Goal: Task Accomplishment & Management: Manage account settings

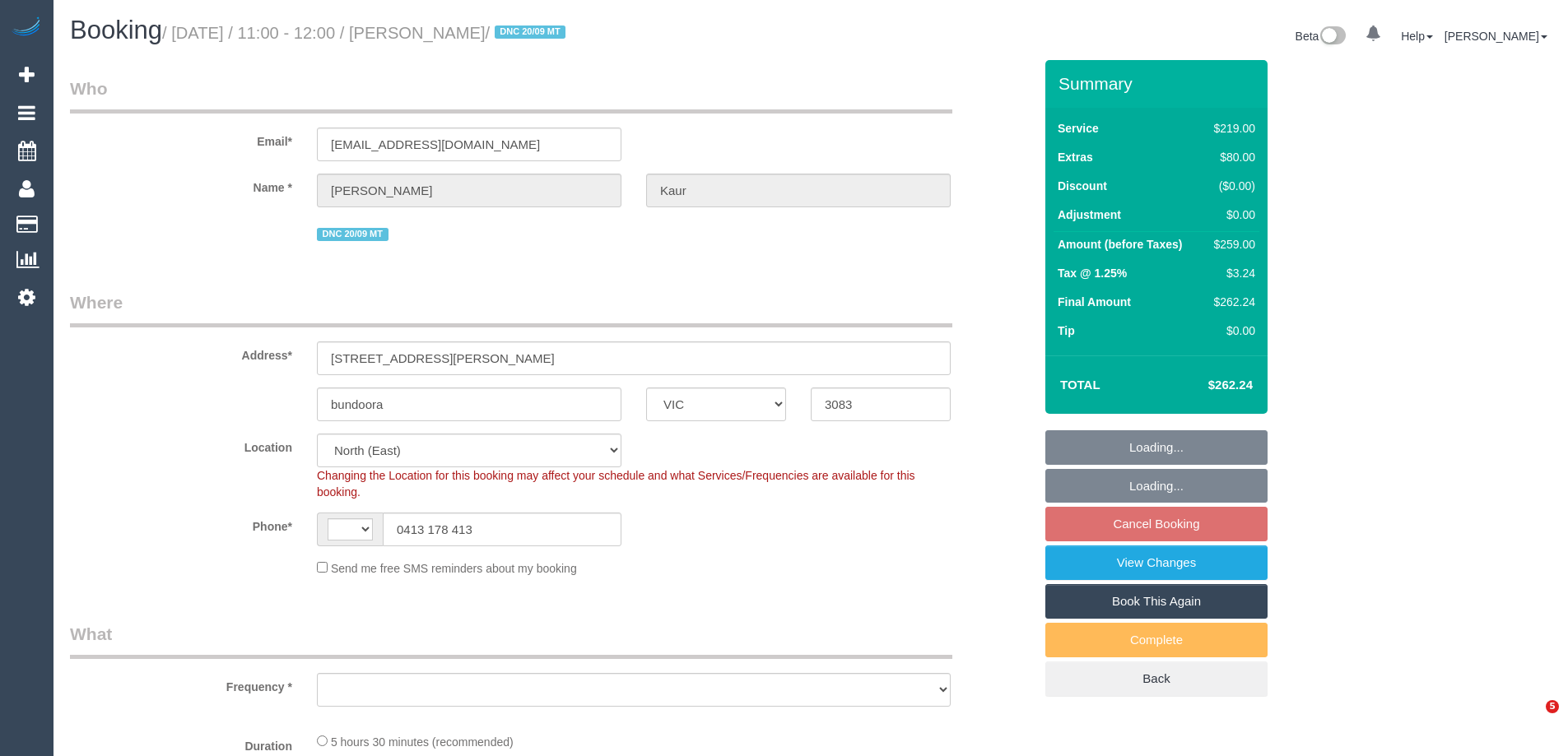
select select "VIC"
select select "string:AU"
select select "object:7236"
select select "number:27"
select select "number:14"
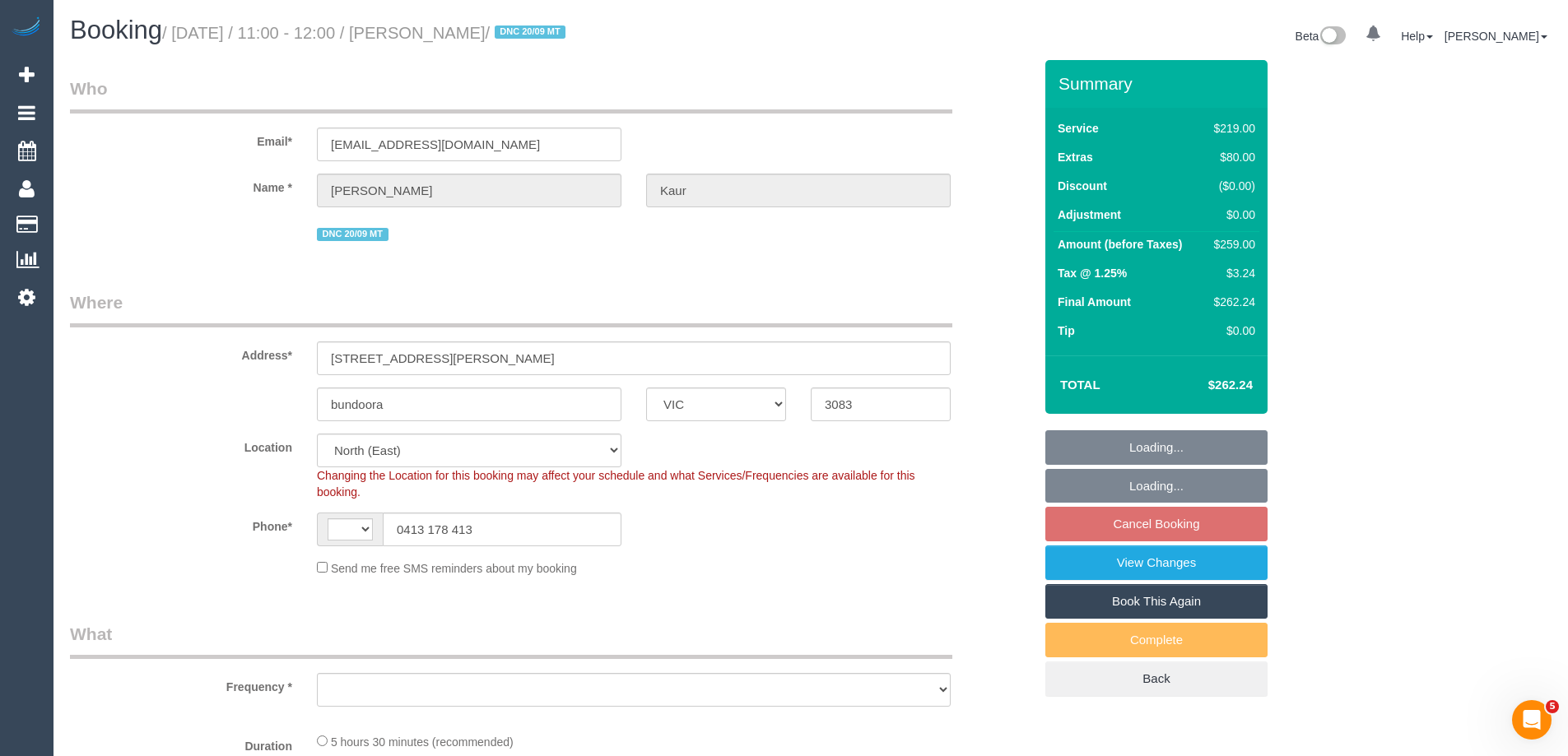
select select "number:19"
select select "number:23"
select select "number:35"
select select "number:13"
select select "object:7337"
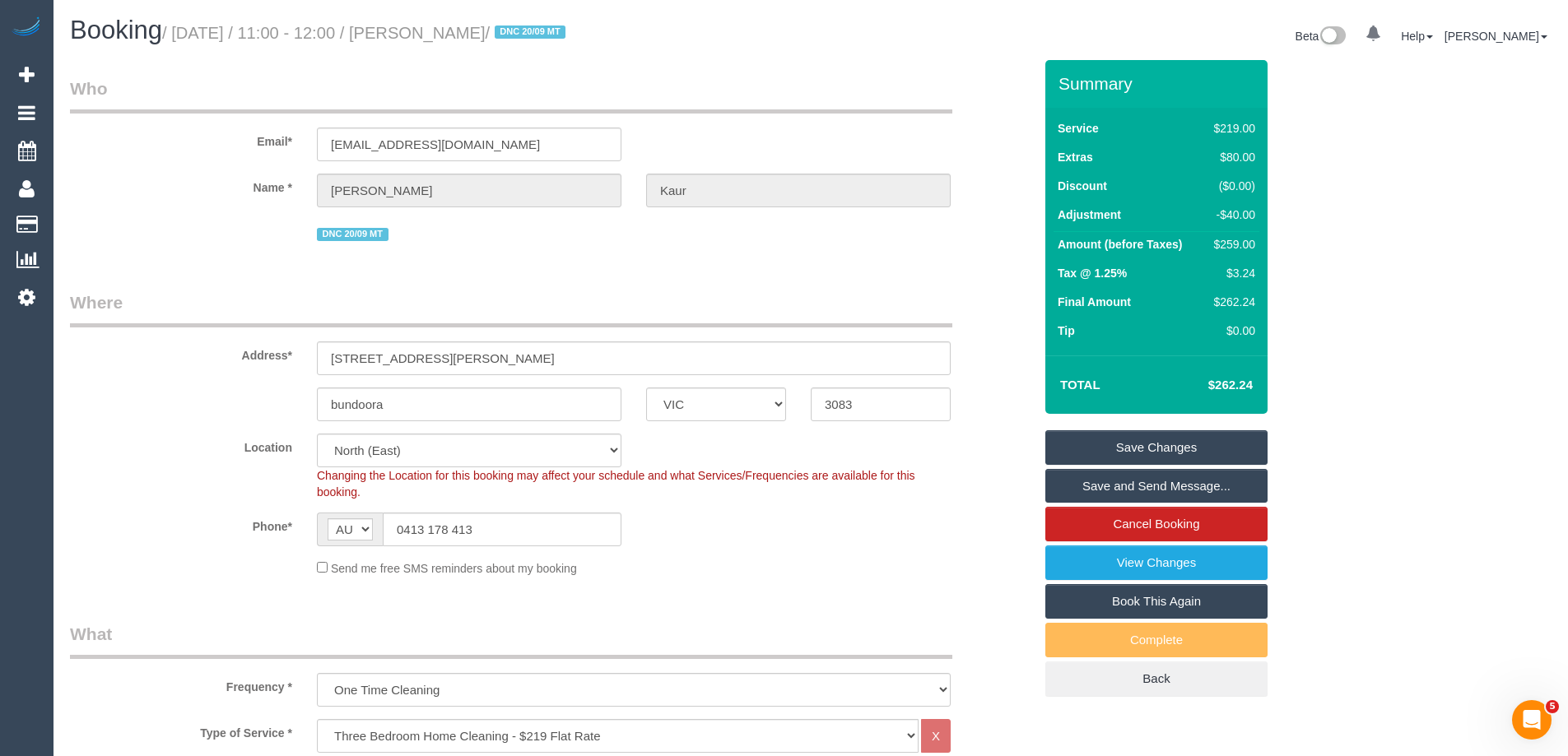
click at [725, 507] on sui-booking-location "Location [GEOGRAPHIC_DATA] (North) East (South) [GEOGRAPHIC_DATA] (East) [GEOGR…" at bounding box center [552, 505] width 963 height 143
drag, startPoint x: 532, startPoint y: 28, endPoint x: 434, endPoint y: 36, distance: 98.3
click at [434, 36] on small "/ [DATE] / 11:00 - 12:00 / [PERSON_NAME] / DNC 20/09 MT" at bounding box center [366, 33] width 408 height 18
copy small "[PERSON_NAME]"
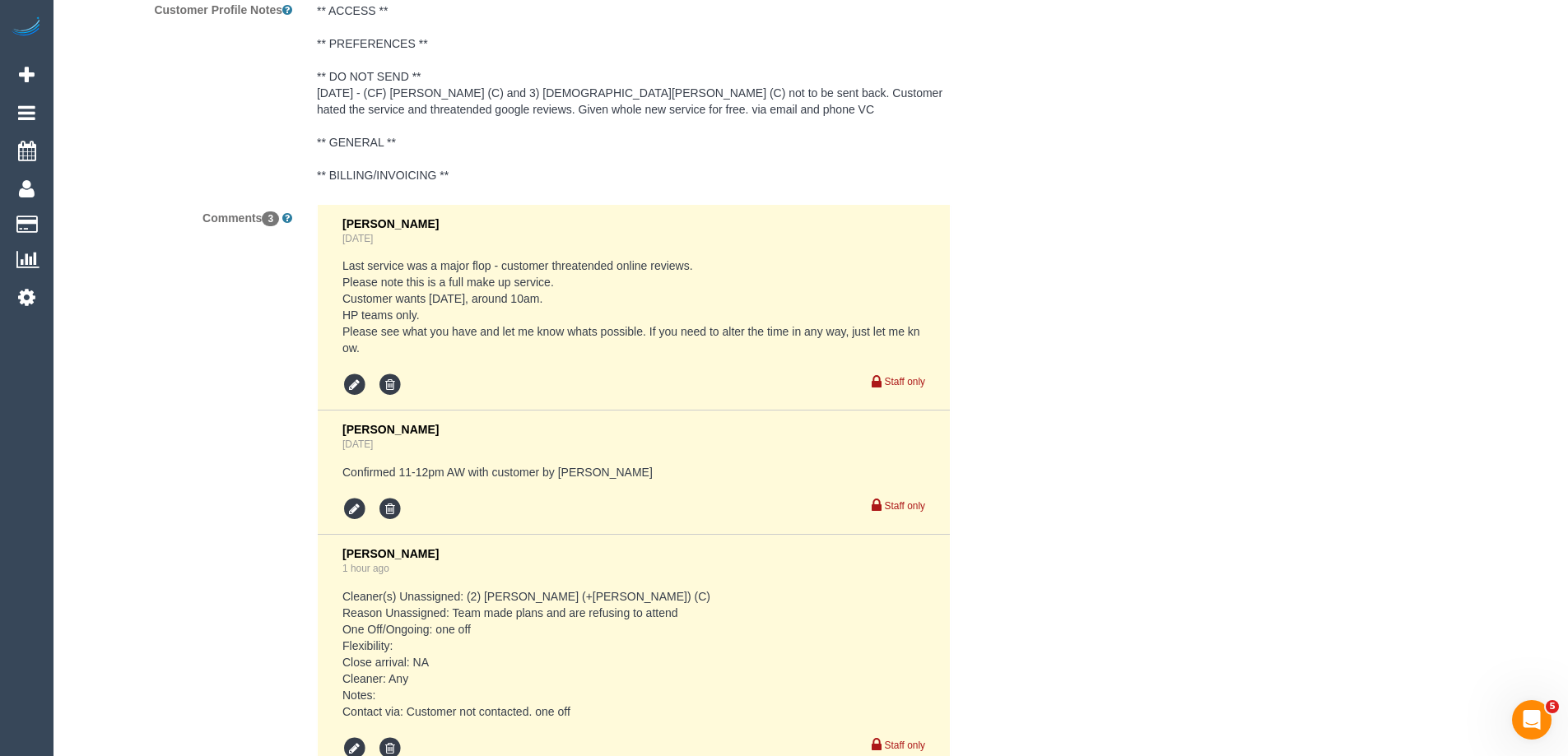
scroll to position [3259, 0]
